Goal: Information Seeking & Learning: Learn about a topic

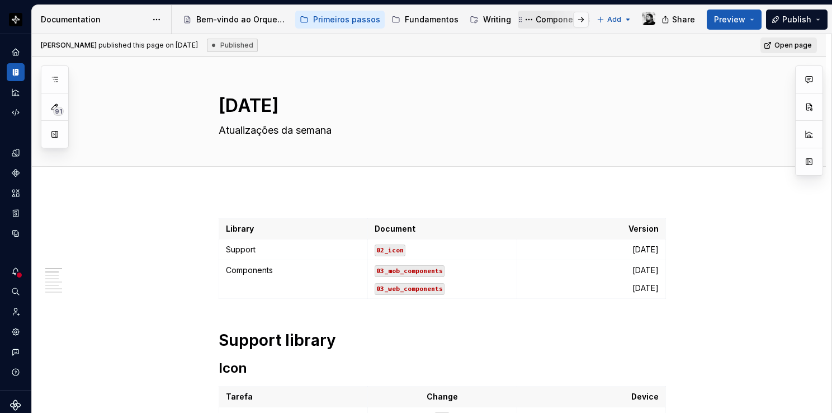
click at [536, 20] on div "Componentes" at bounding box center [563, 19] width 55 height 11
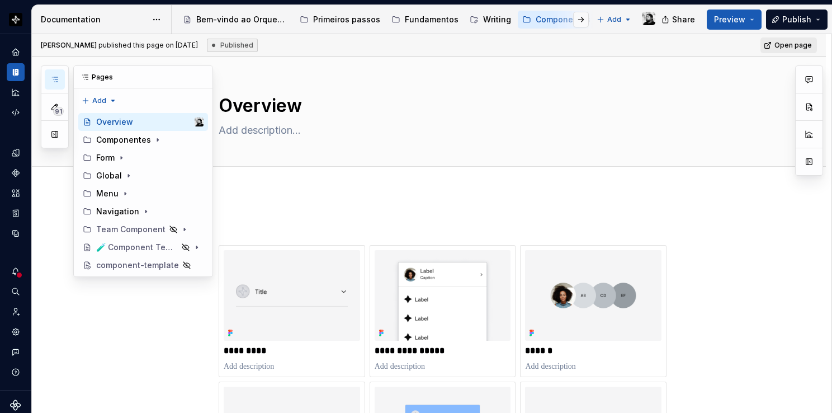
click at [54, 75] on icon "button" at bounding box center [54, 79] width 9 height 9
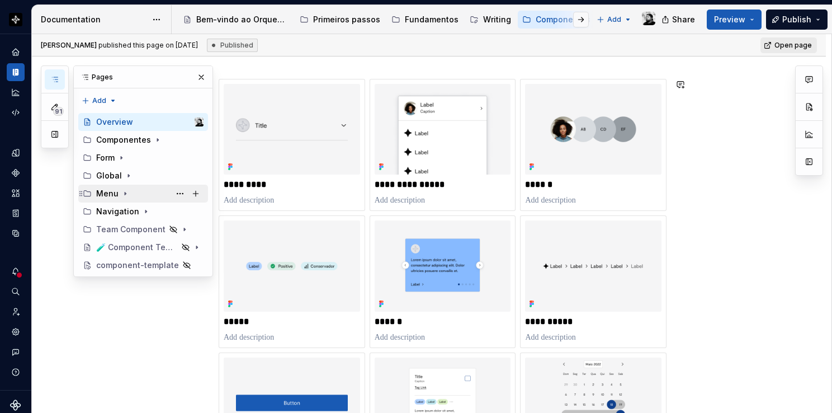
scroll to position [280, 0]
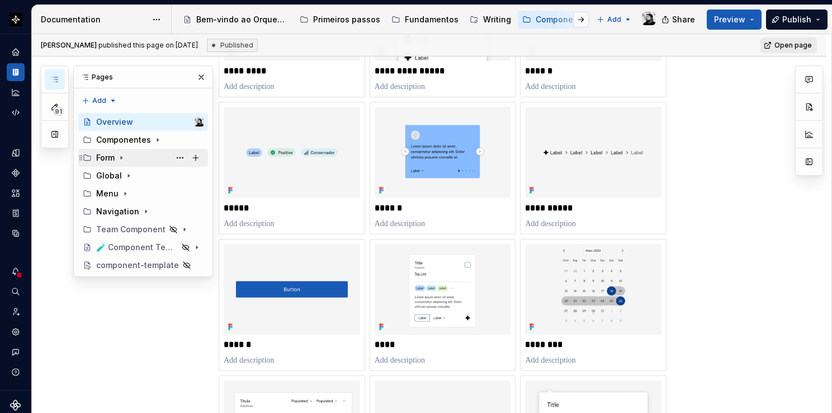
click at [122, 157] on icon "Page tree" at bounding box center [121, 158] width 1 height 3
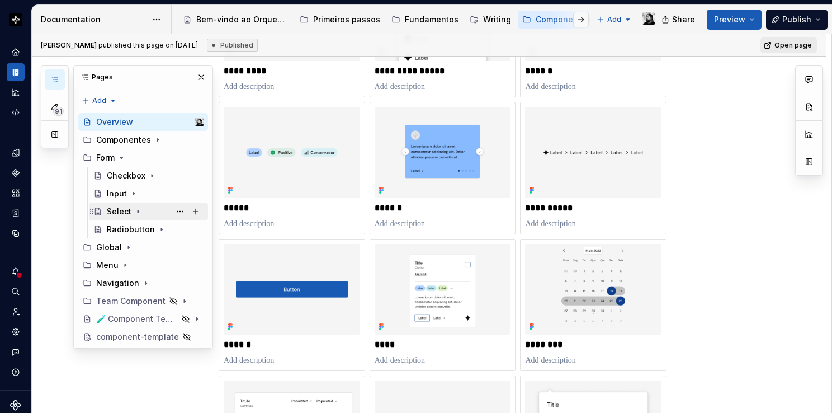
click at [138, 209] on icon "Page tree" at bounding box center [138, 211] width 9 height 9
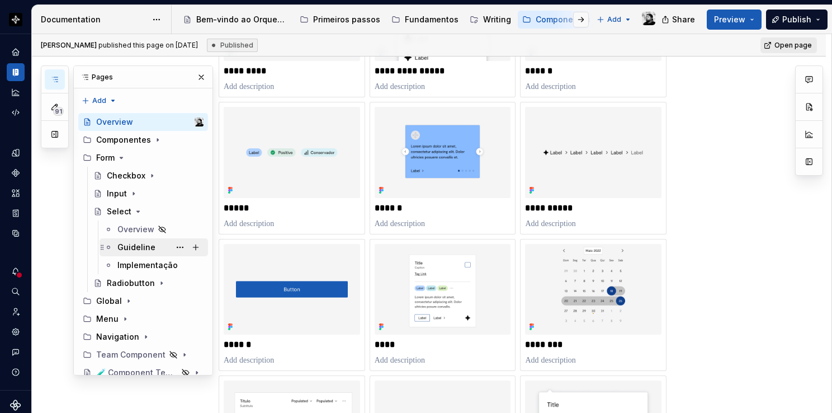
click at [139, 245] on div "Guideline" at bounding box center [136, 247] width 38 height 11
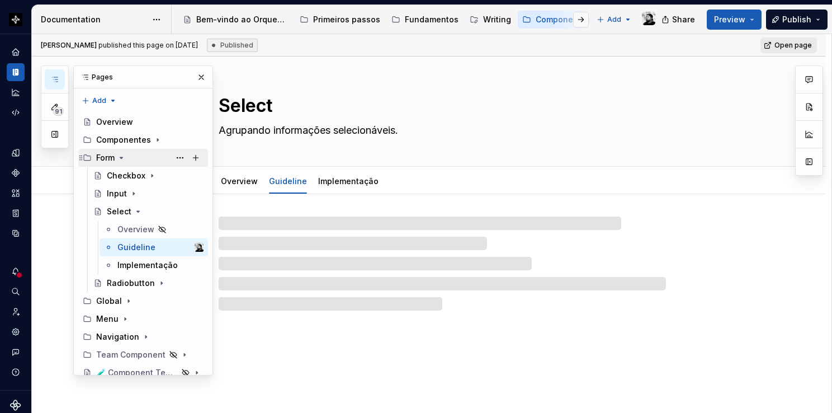
click at [121, 155] on icon "Page tree" at bounding box center [121, 157] width 9 height 9
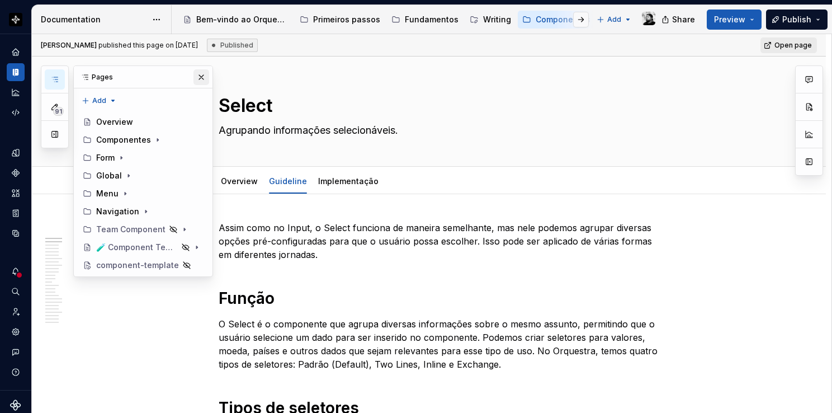
click at [205, 78] on button "button" at bounding box center [201, 77] width 16 height 16
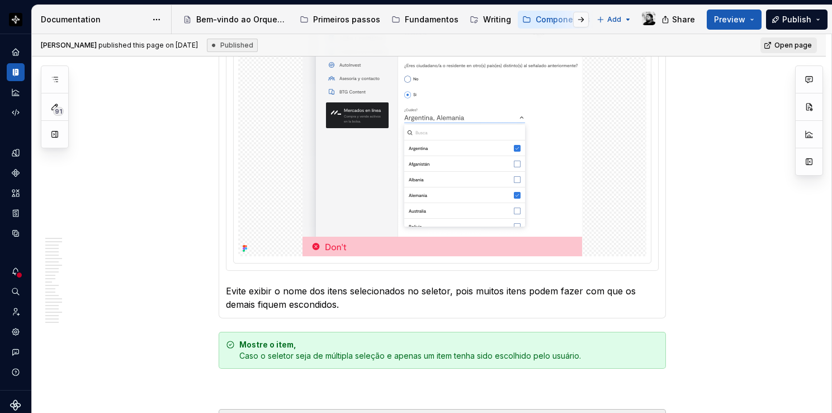
scroll to position [8535, 0]
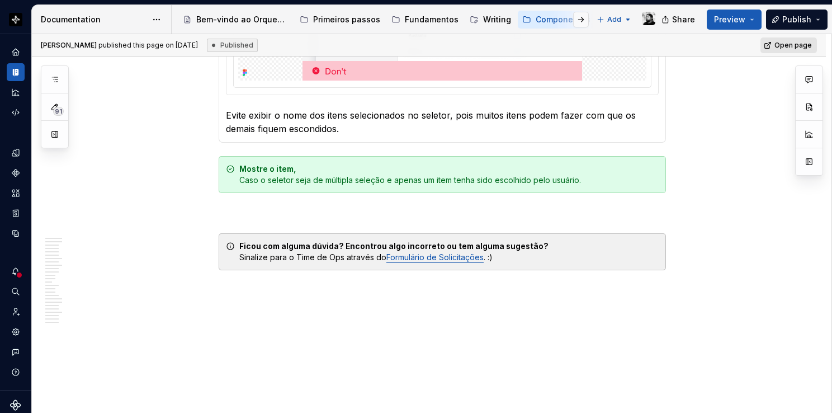
click at [783, 41] on span "Open page" at bounding box center [792, 45] width 37 height 9
type textarea "*"
